Goal: Information Seeking & Learning: Understand process/instructions

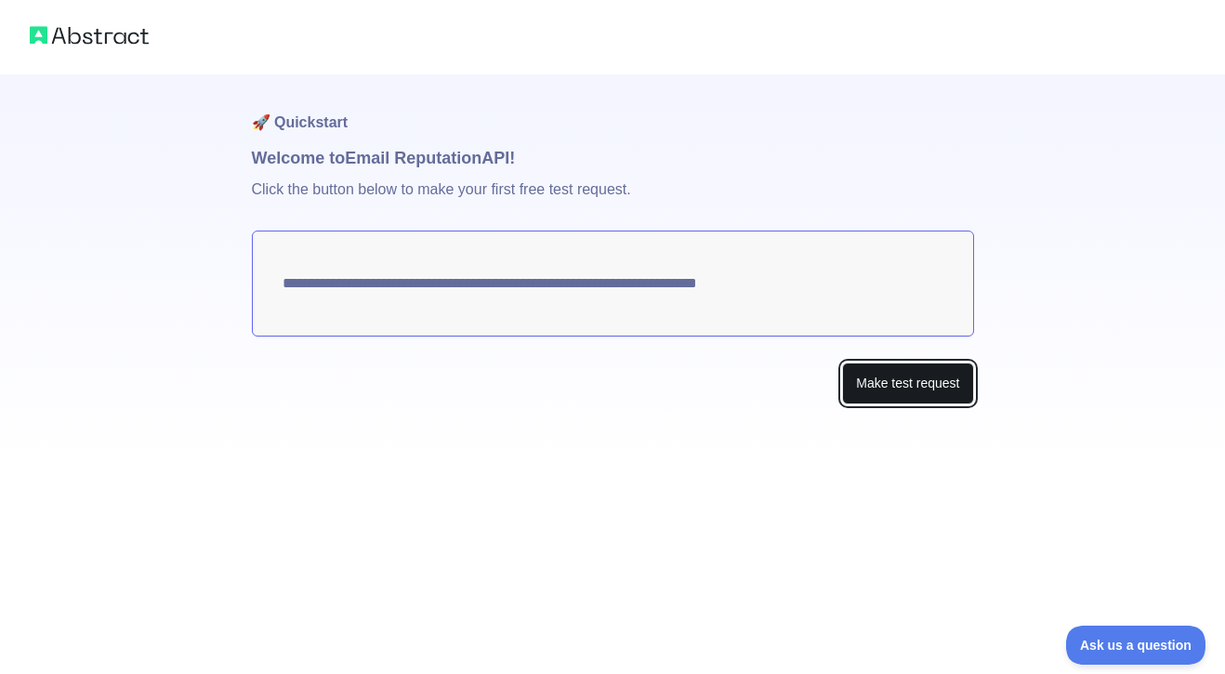
click at [928, 376] on button "Make test request" at bounding box center [907, 384] width 131 height 42
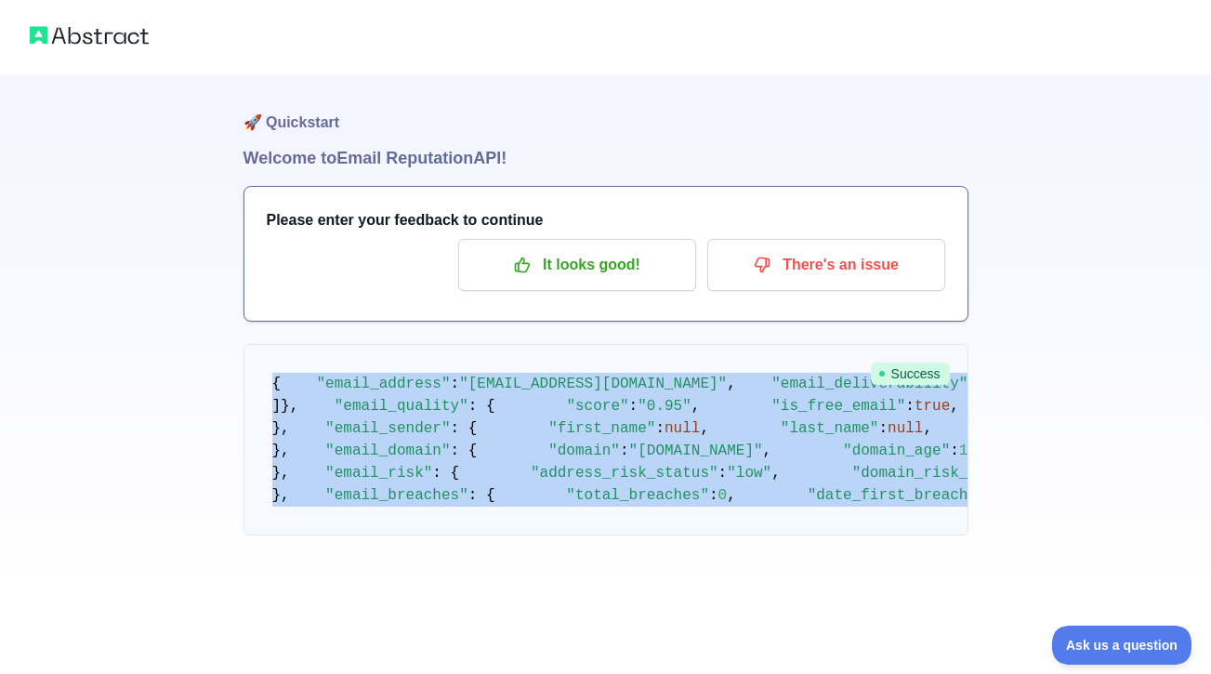
drag, startPoint x: 297, startPoint y: 571, endPoint x: 261, endPoint y: 382, distance: 192.0
click at [261, 382] on pre "{ "email_address" : "tinku123jiya123@gmail.com" , "email_deliverability" : { "s…" at bounding box center [606, 439] width 725 height 191
copy code "{ "email_address" : "tinku123jiya123@gmail.com" , "email_deliverability" : { "s…"
click at [218, 434] on div "🚀 Quickstart Welcome to Email Reputation API! Please enter your feedback to con…" at bounding box center [605, 305] width 1211 height 610
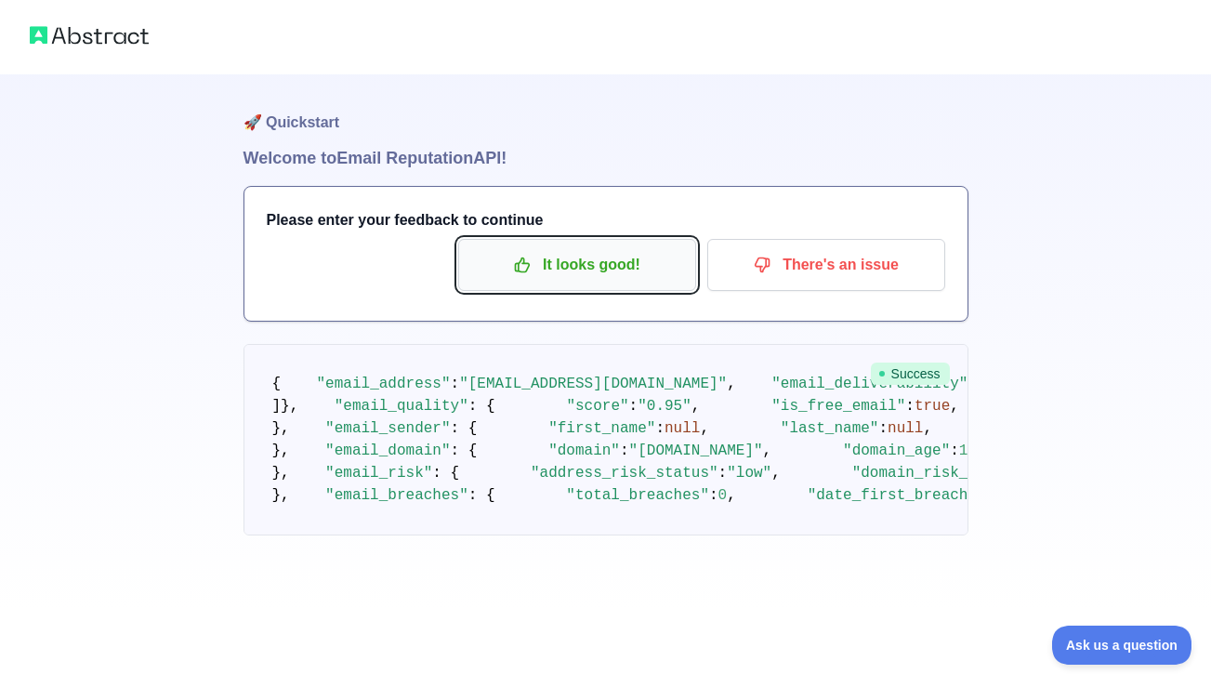
click at [615, 275] on p "It looks good!" at bounding box center [577, 265] width 210 height 32
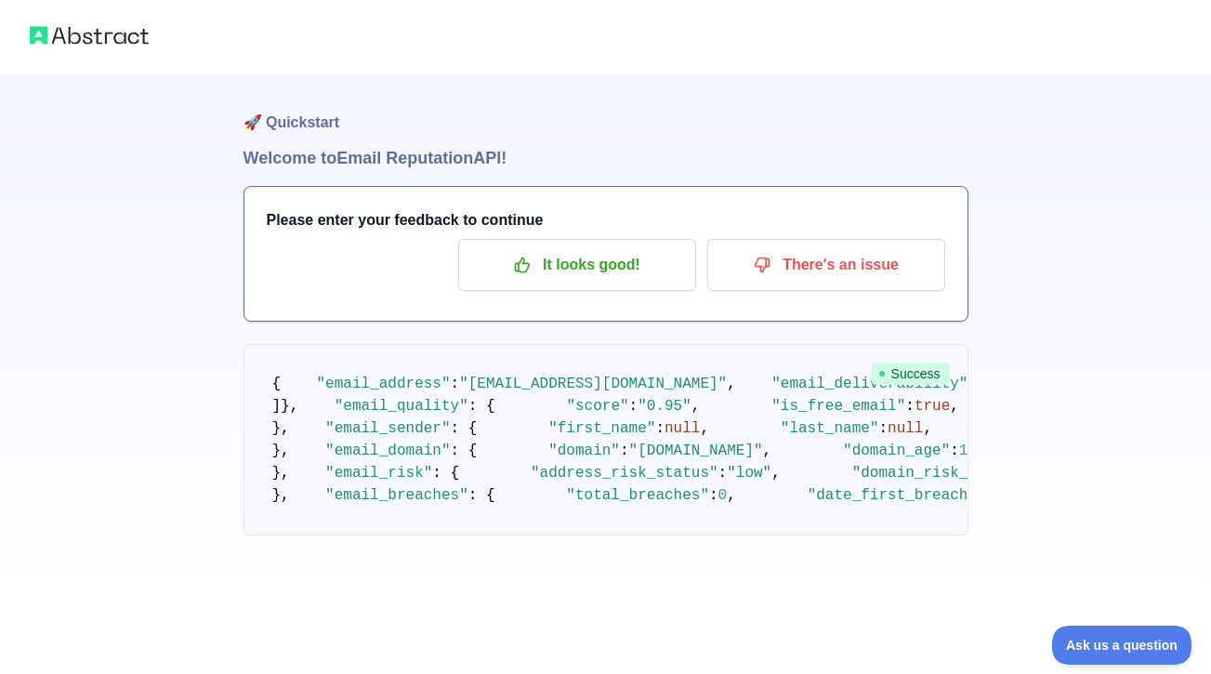
click at [1093, 437] on div "🚀 Quickstart Welcome to Email Reputation API! Please enter your feedback to con…" at bounding box center [605, 305] width 1211 height 610
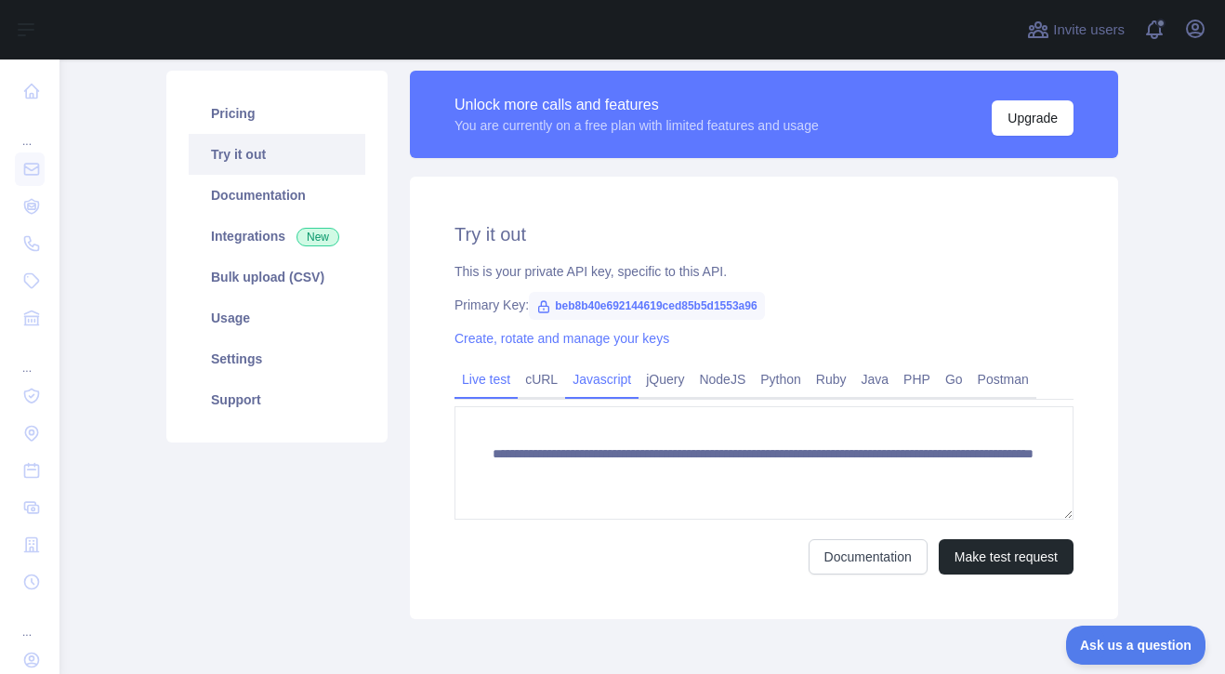
click at [596, 369] on link "Javascript" at bounding box center [601, 379] width 73 height 30
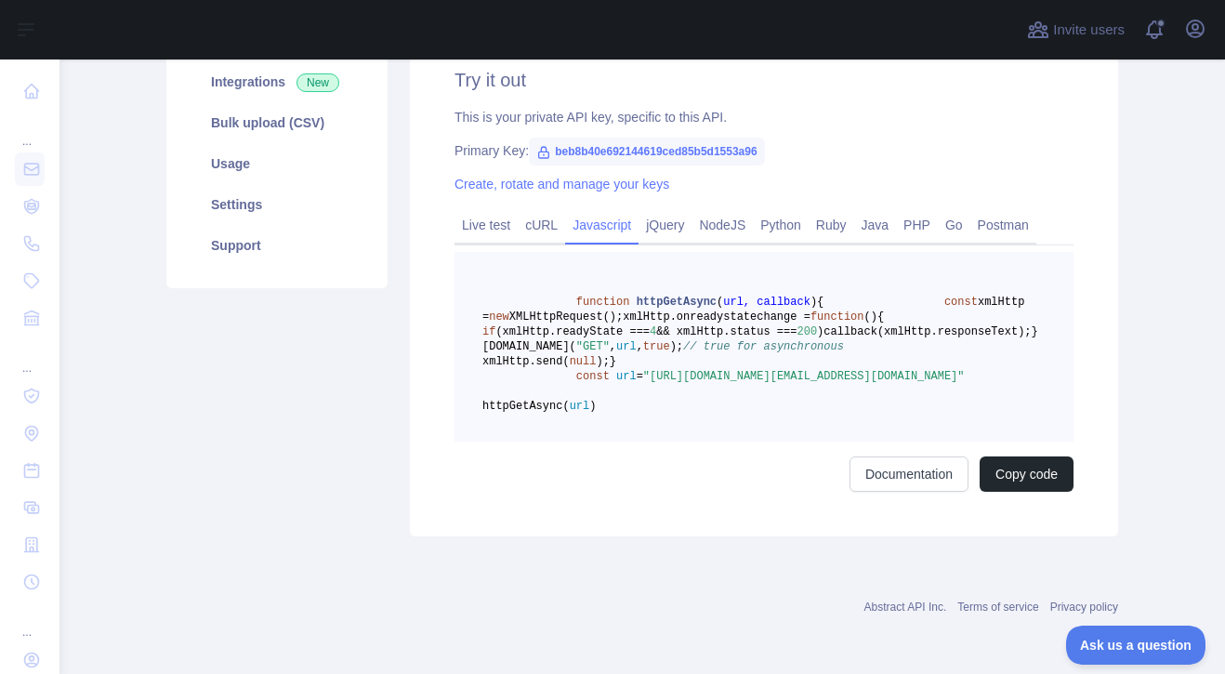
scroll to position [285, 0]
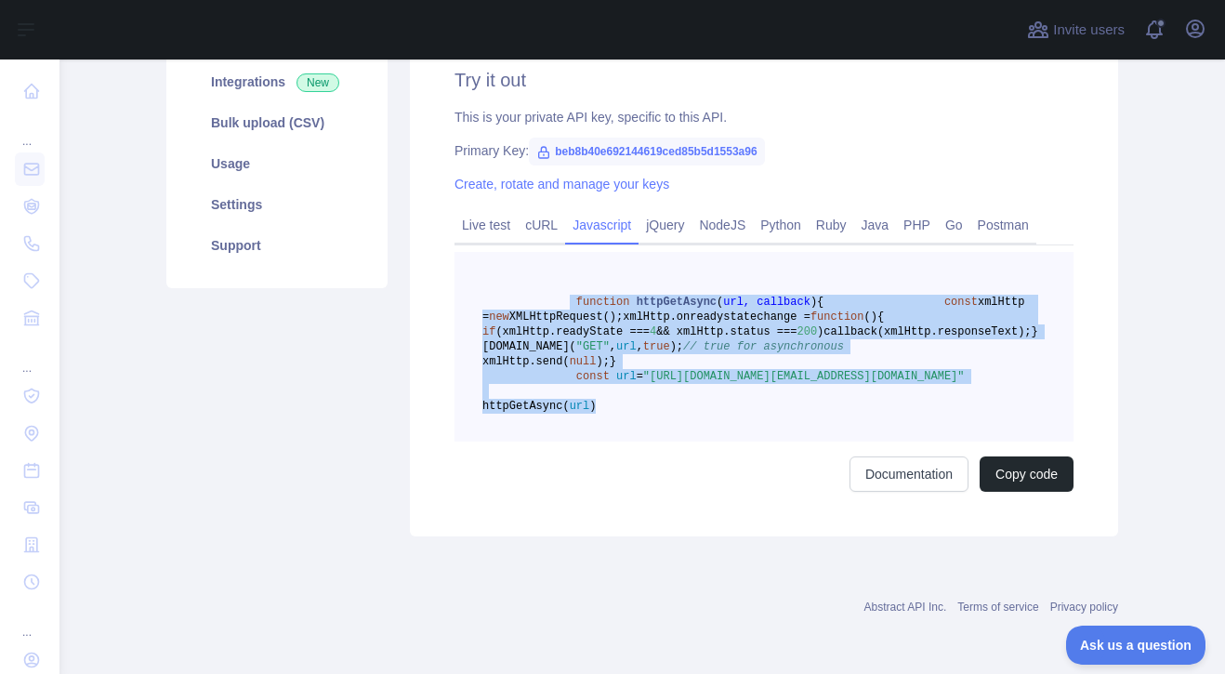
drag, startPoint x: 677, startPoint y: 493, endPoint x: 554, endPoint y: 295, distance: 232.9
click at [554, 295] on pre "function httpGetAsync ( url, callback ) { const xmlHttp = new XMLHttpRequest();…" at bounding box center [764, 347] width 619 height 190
copy code "function httpGetAsync ( url, callback ) { const xmlHttp = new XMLHttpRequest();…"
click at [410, 490] on div "Try it out This is your private API key, specific to this API. Primary Key: beb…" at bounding box center [764, 279] width 708 height 514
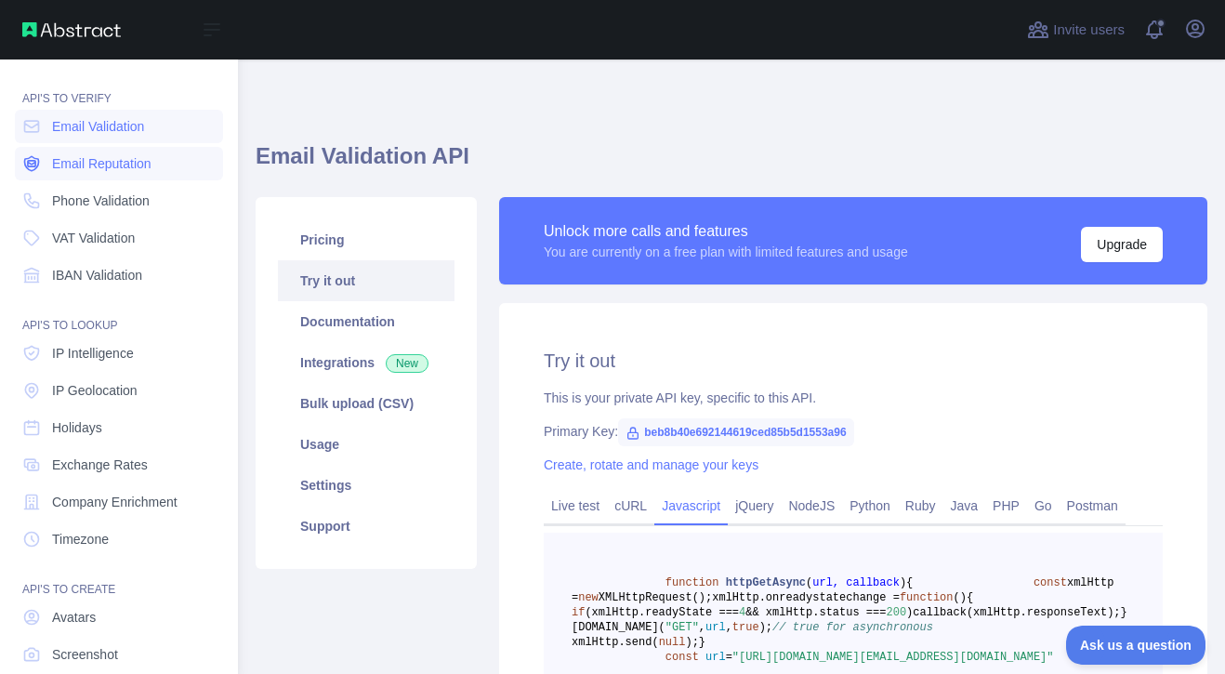
scroll to position [0, 0]
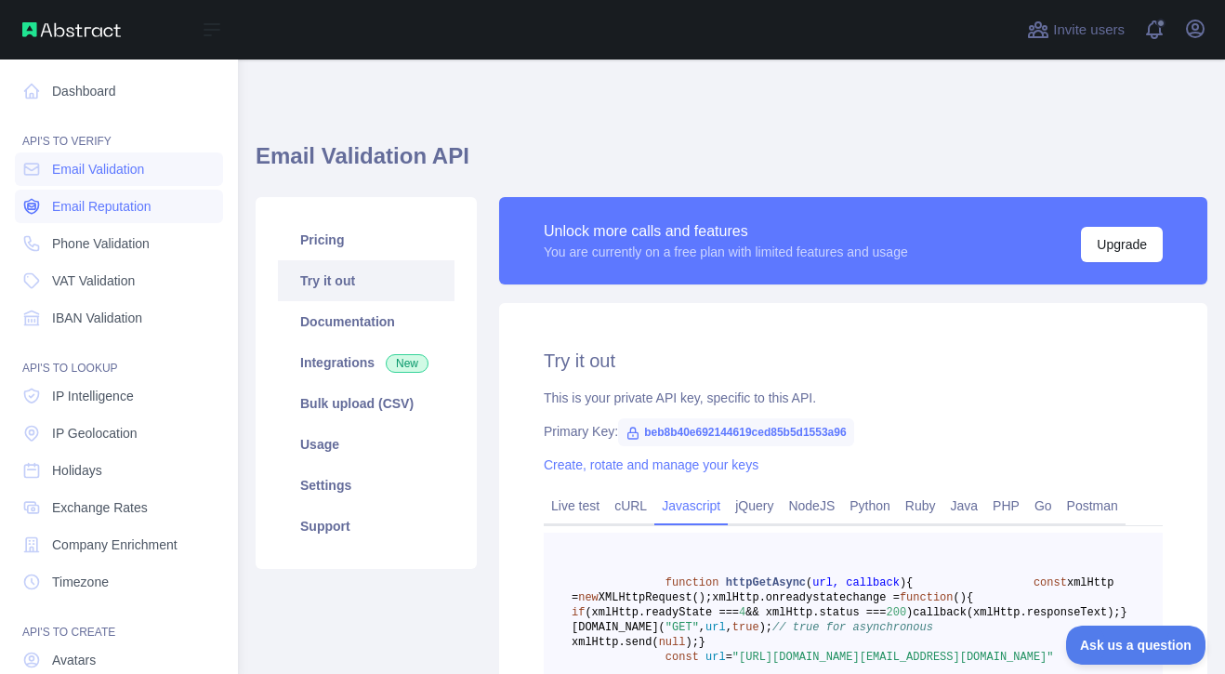
click at [127, 210] on span "Email Reputation" at bounding box center [101, 206] width 99 height 19
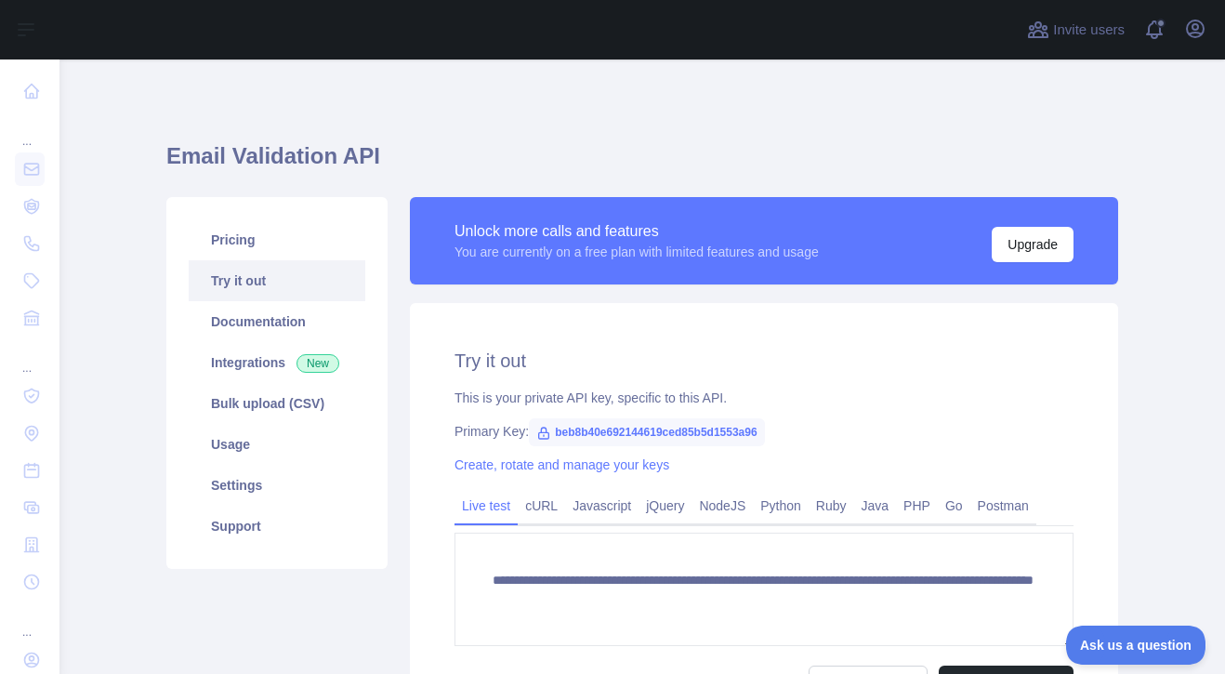
type textarea "**********"
click at [579, 518] on link "Javascript" at bounding box center [601, 506] width 73 height 30
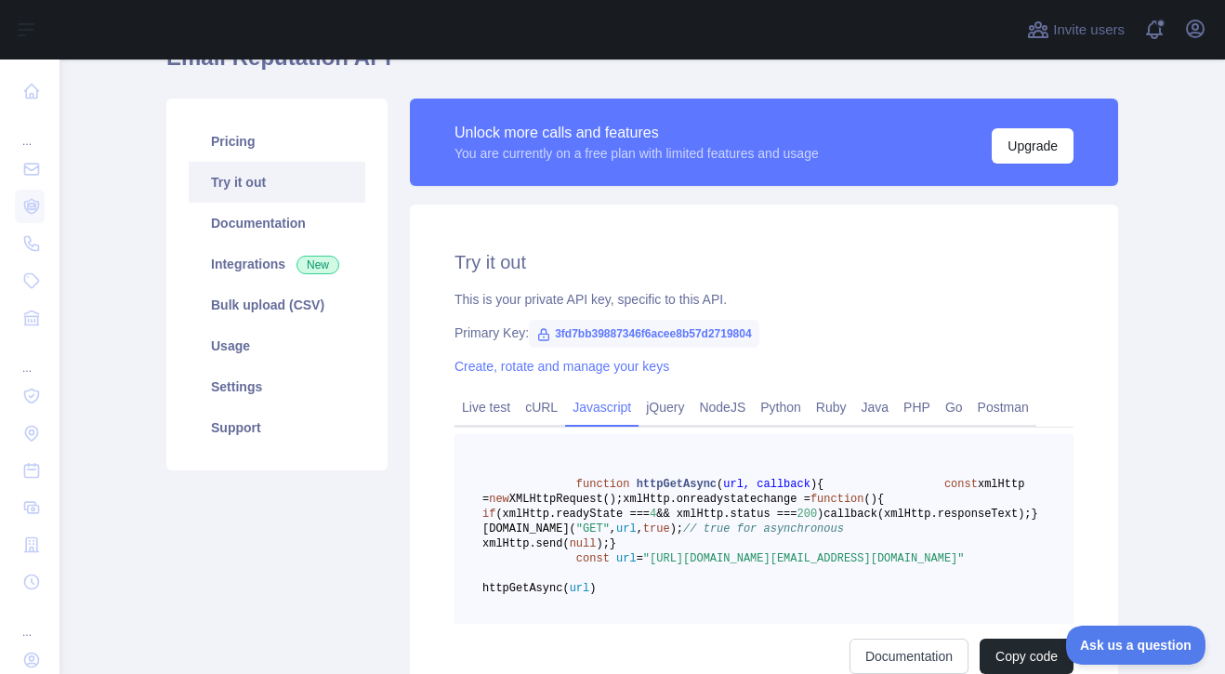
scroll to position [161, 0]
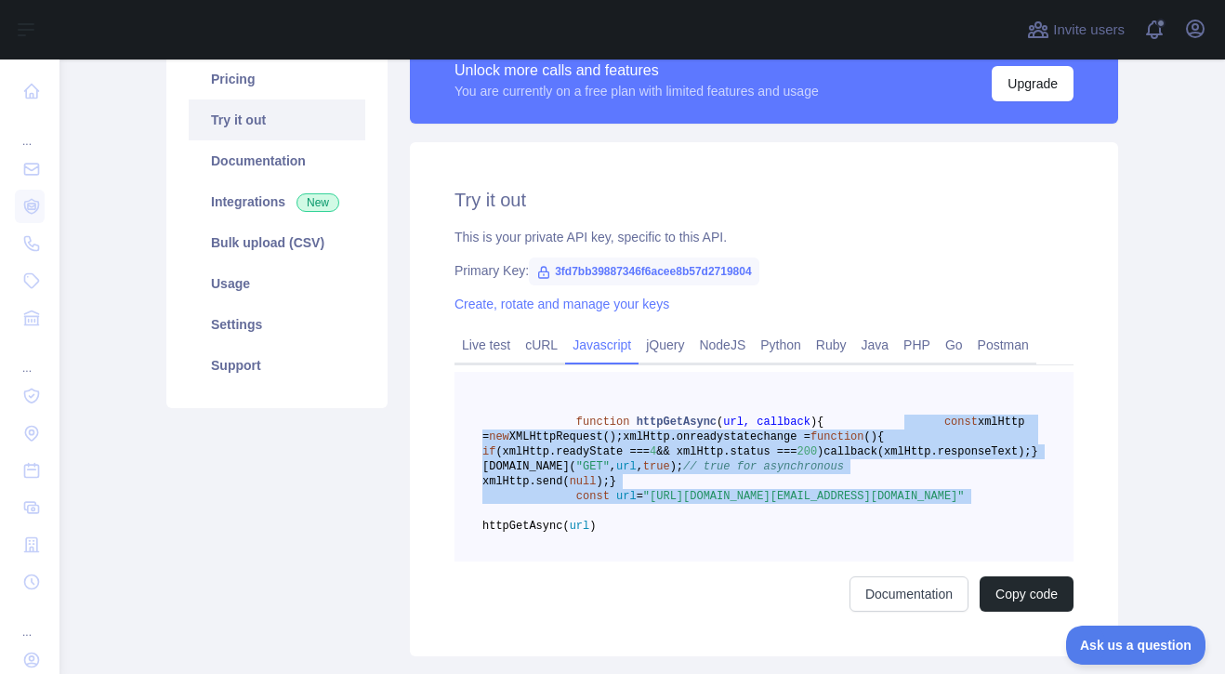
drag, startPoint x: 704, startPoint y: 605, endPoint x: 548, endPoint y: 427, distance: 237.2
click at [548, 427] on pre "function httpGetAsync ( url, callback ) { const xmlHttp = new XMLHttpRequest();…" at bounding box center [764, 467] width 619 height 190
click at [548, 427] on span at bounding box center [529, 422] width 94 height 13
drag, startPoint x: 548, startPoint y: 427, endPoint x: 726, endPoint y: 641, distance: 279.2
click at [726, 561] on pre "function httpGetAsync ( url, callback ) { const xmlHttp = new XMLHttpRequest();…" at bounding box center [764, 467] width 619 height 190
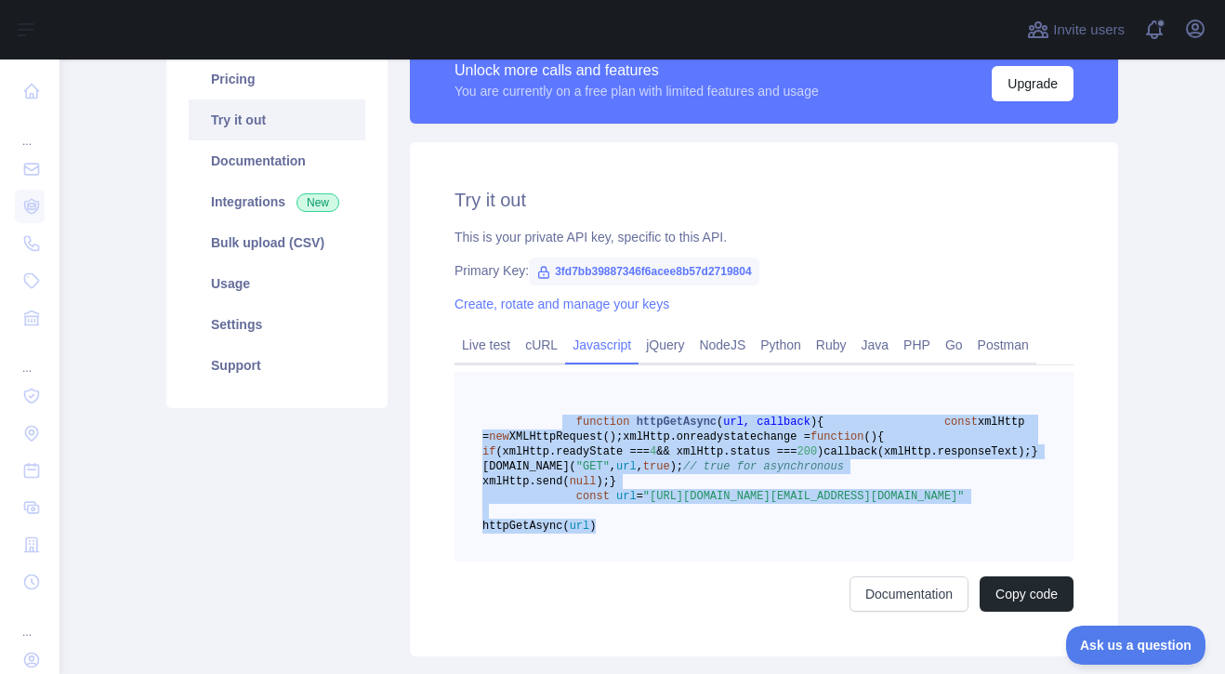
copy code "function httpGetAsync ( url, callback ) { const xmlHttp = new XMLHttpRequest();…"
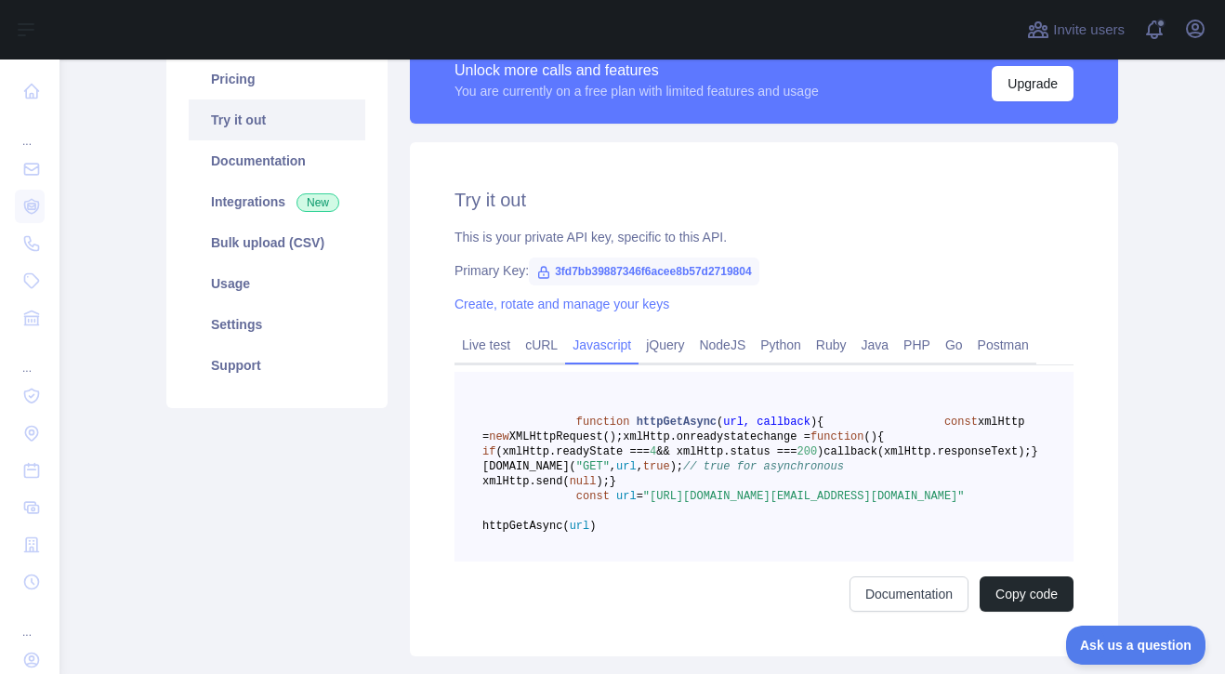
click at [313, 495] on div "Pricing Try it out Documentation Integrations New Bulk upload (CSV) Usage Setti…" at bounding box center [277, 346] width 244 height 620
